Goal: Information Seeking & Learning: Learn about a topic

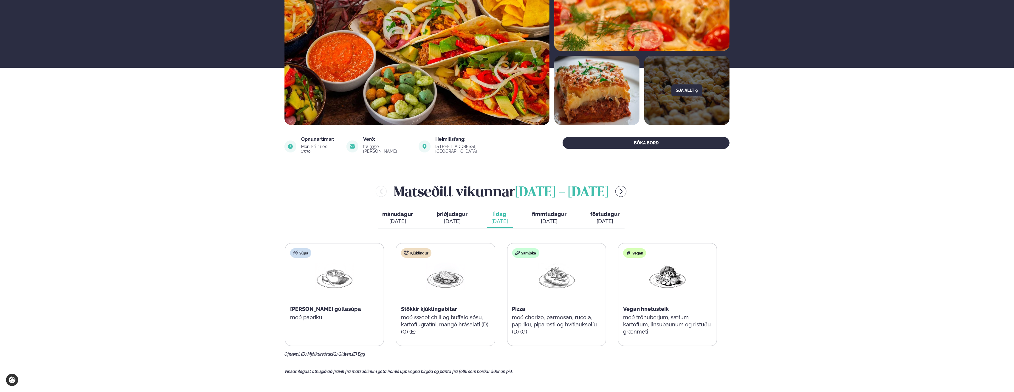
scroll to position [89, 0]
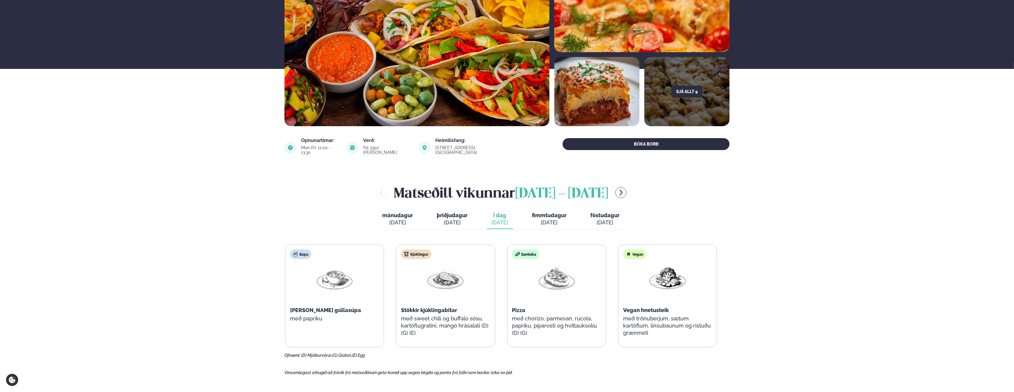
click at [546, 214] on button "fimmtudagur fim. [DATE]" at bounding box center [549, 219] width 44 height 20
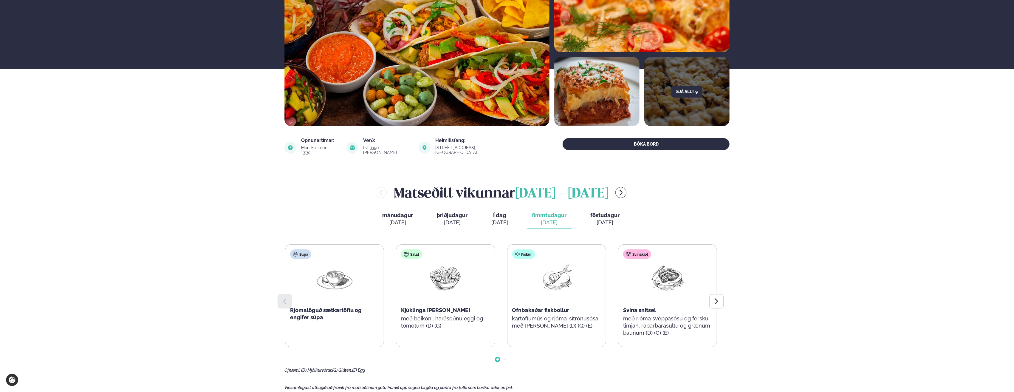
click at [398, 214] on span "mánudagur" at bounding box center [398, 215] width 31 height 6
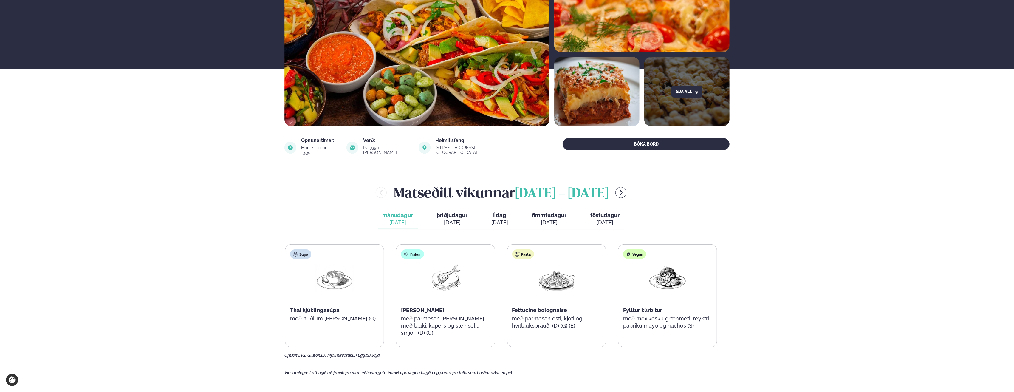
click at [454, 219] on div "[DATE]" at bounding box center [452, 222] width 31 height 7
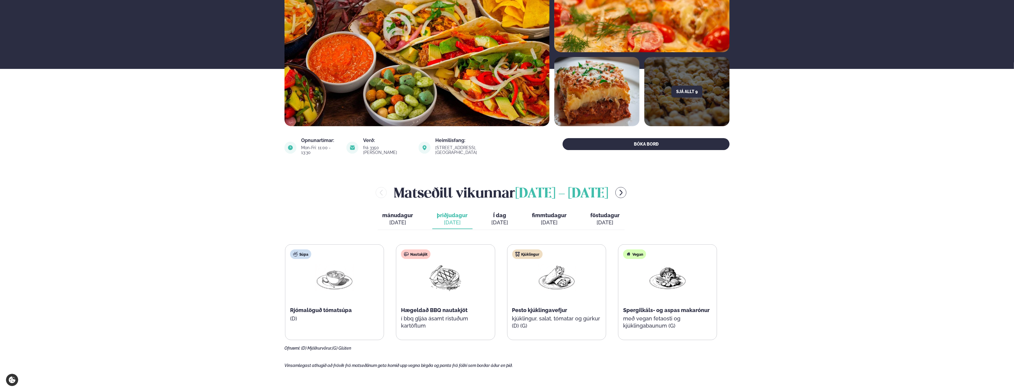
click at [496, 213] on span "Í dag" at bounding box center [500, 215] width 17 height 7
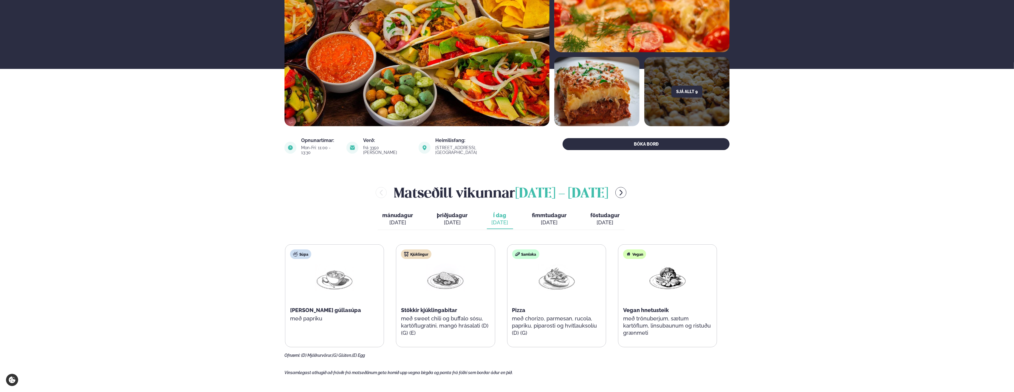
click at [578, 356] on main "[PERSON_NAME] / Matseðill / Katrínartún 4 [PERSON_NAME] í [GEOGRAPHIC_DATA] - K…" at bounding box center [507, 399] width 481 height 977
click at [539, 212] on span "fimmtudagur" at bounding box center [549, 215] width 35 height 6
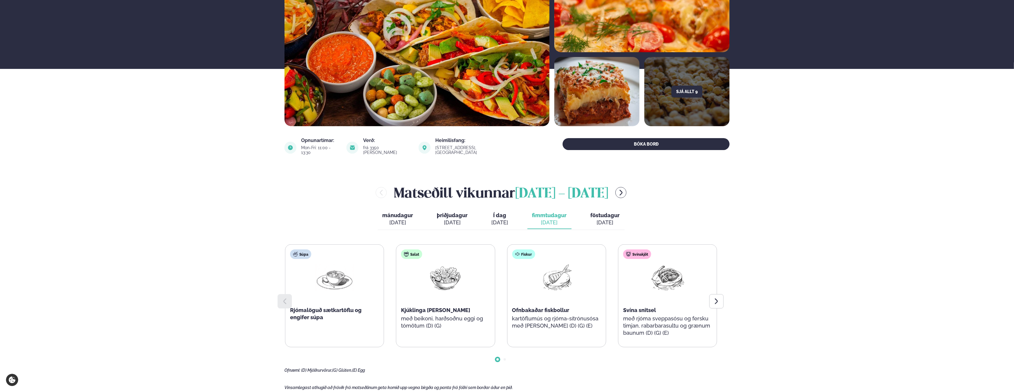
click at [609, 212] on span "föstudagur" at bounding box center [605, 215] width 29 height 6
